Goal: Task Accomplishment & Management: Manage account settings

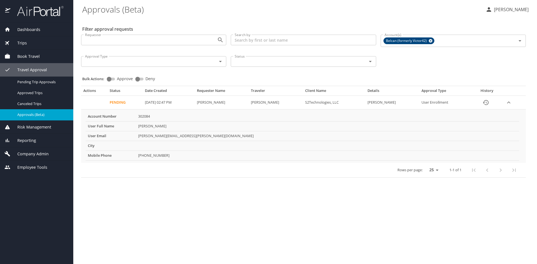
click at [507, 11] on p "Jeorgina Van Schaack" at bounding box center [510, 9] width 36 height 7
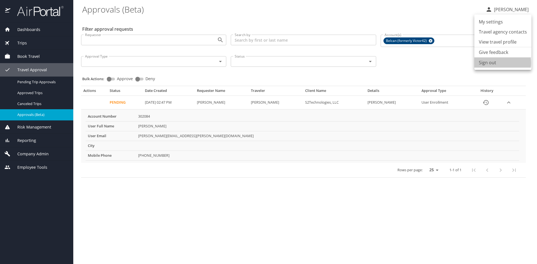
click at [496, 63] on li "Sign out" at bounding box center [502, 63] width 57 height 10
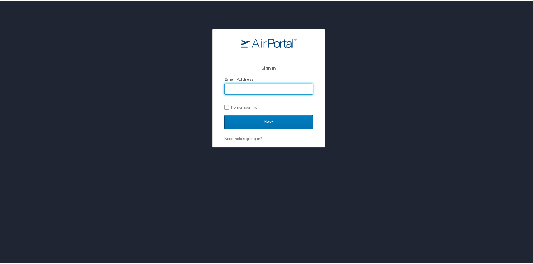
click at [241, 86] on input "Email Address" at bounding box center [269, 88] width 88 height 11
type input "[PERSON_NAME][EMAIL_ADDRESS][PERSON_NAME][DOMAIN_NAME]"
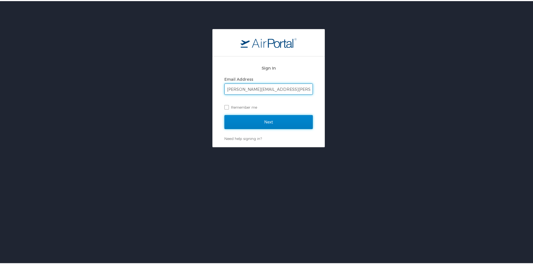
click at [281, 117] on input "Next" at bounding box center [268, 121] width 88 height 14
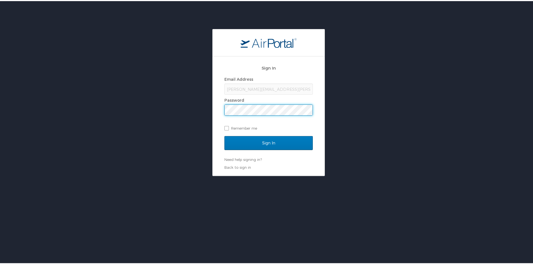
click at [214, 115] on div "Sign In Email Address [PERSON_NAME][EMAIL_ADDRESS][PERSON_NAME][DOMAIN_NAME] Pa…" at bounding box center [269, 114] width 112 height 119
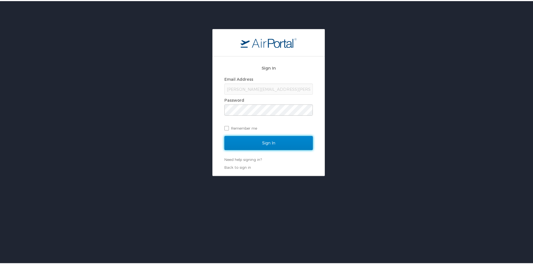
click at [233, 140] on input "Sign In" at bounding box center [268, 142] width 88 height 14
